Goal: Information Seeking & Learning: Learn about a topic

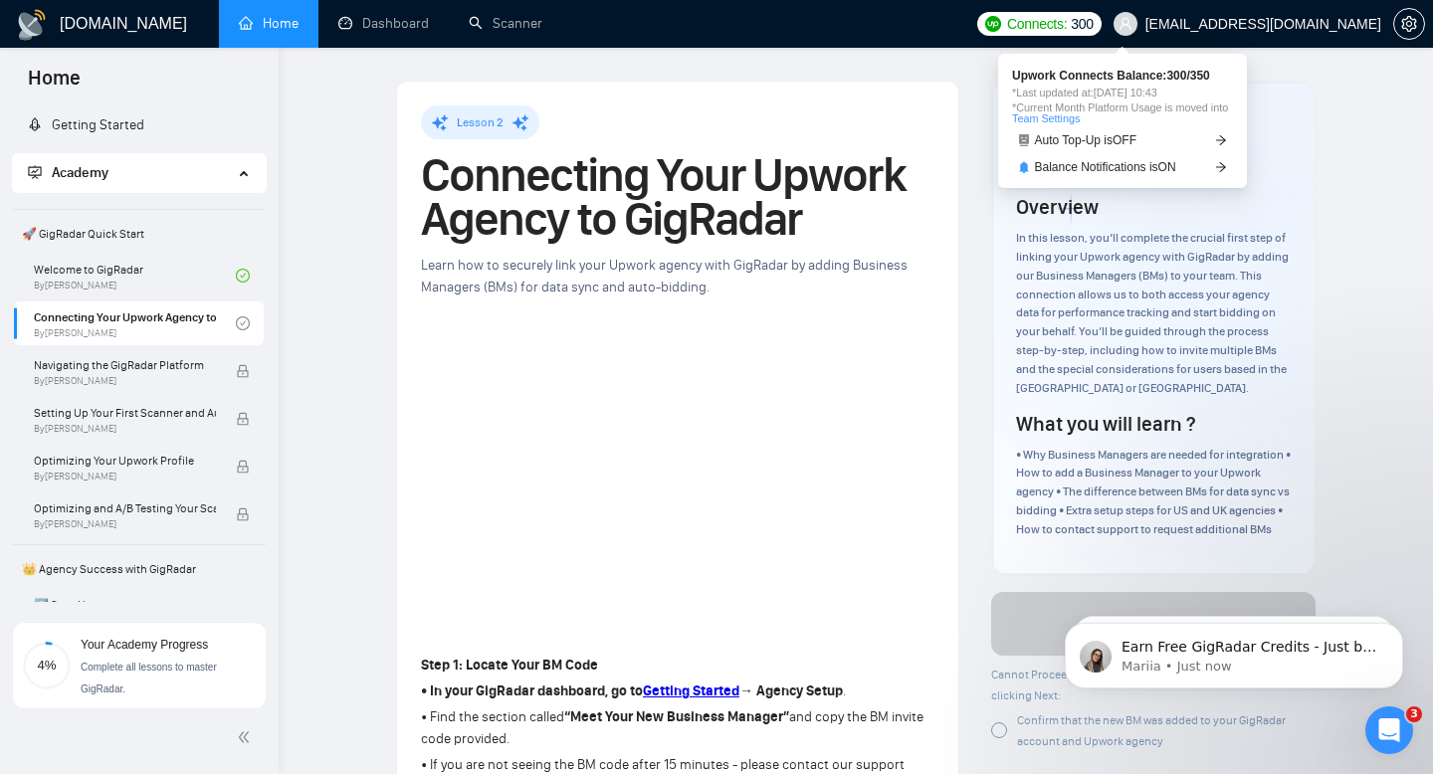
click at [1067, 17] on span "Connects:" at bounding box center [1037, 24] width 60 height 22
click at [1199, 138] on link "Auto Top-Up is OFF" at bounding box center [1122, 140] width 221 height 21
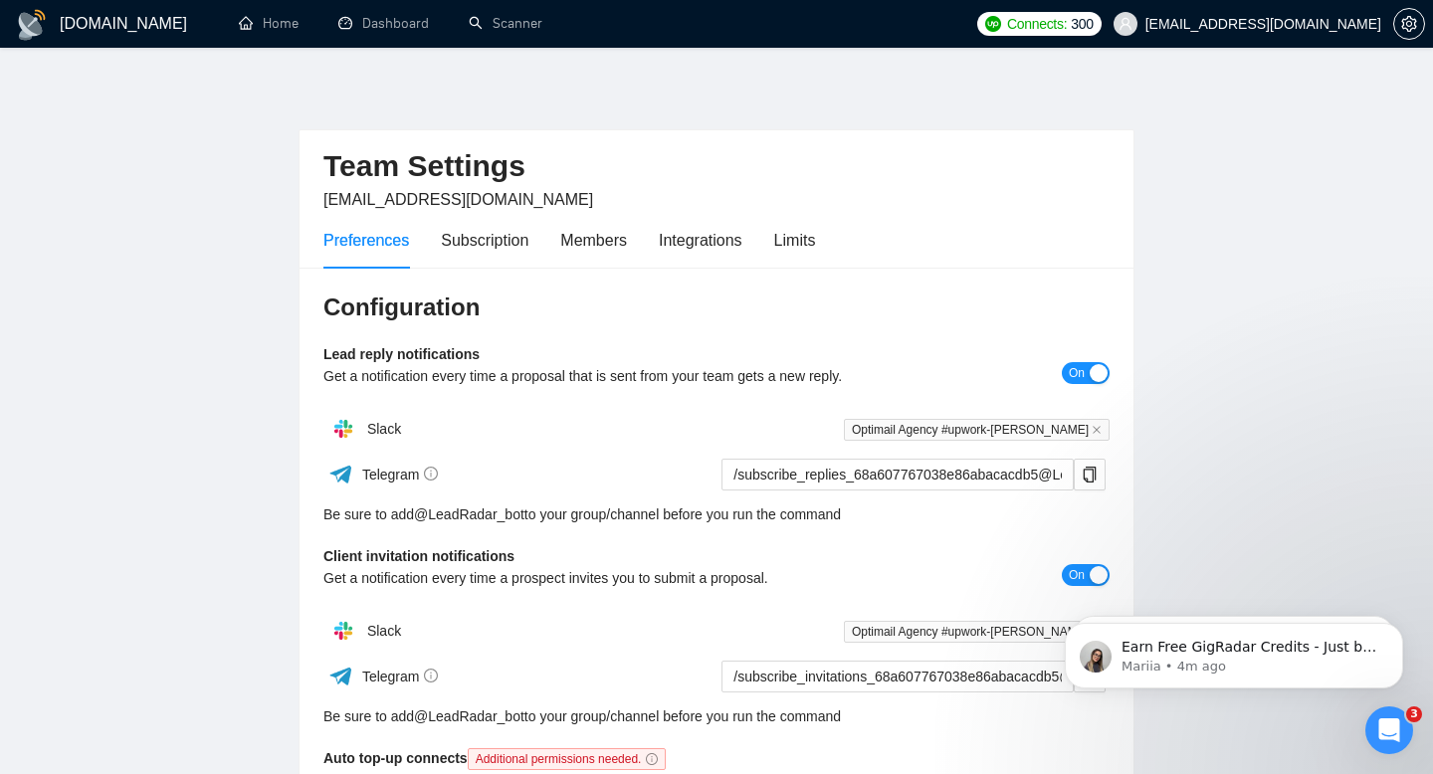
click at [115, 31] on h1 "[DOMAIN_NAME]" at bounding box center [123, 24] width 127 height 48
